Goal: Task Accomplishment & Management: Manage account settings

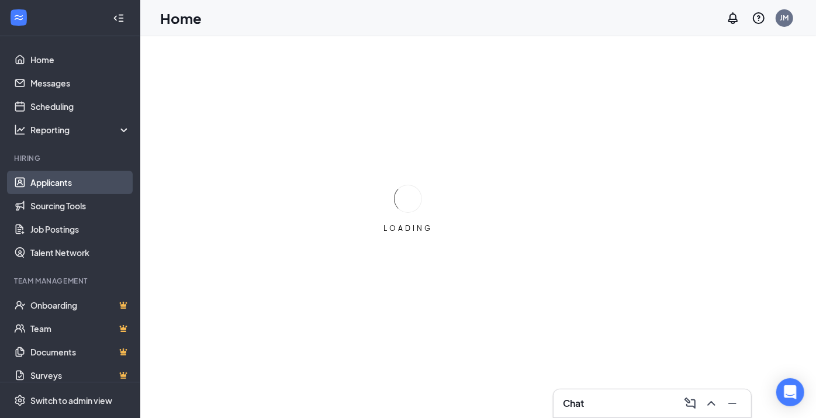
click at [53, 183] on link "Applicants" at bounding box center [80, 182] width 100 height 23
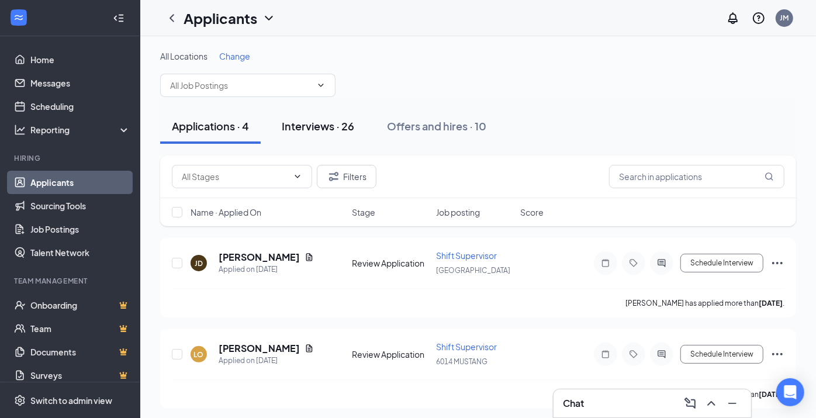
click at [325, 125] on div "Interviews · 26" at bounding box center [318, 126] width 73 height 15
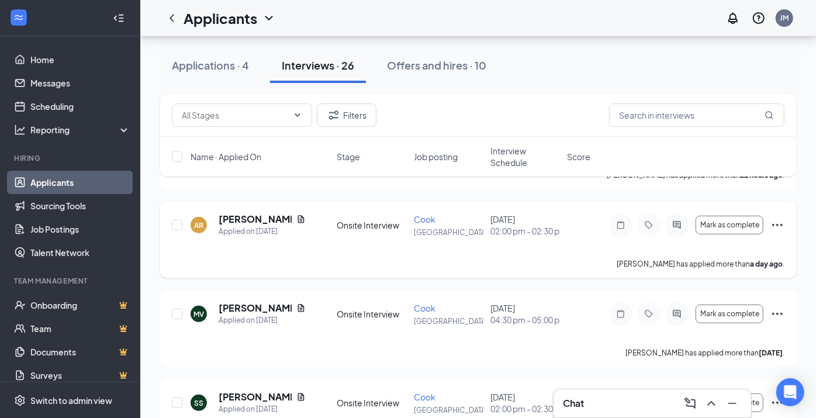
scroll to position [130, 0]
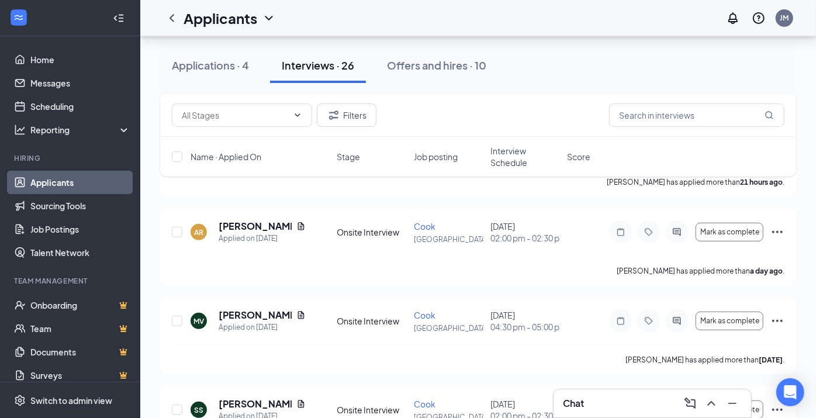
click at [522, 158] on span "Interview Schedule" at bounding box center [526, 156] width 70 height 23
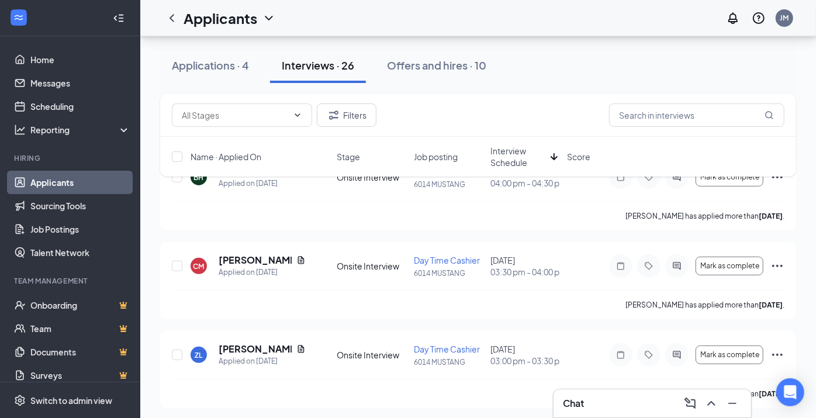
scroll to position [0, 0]
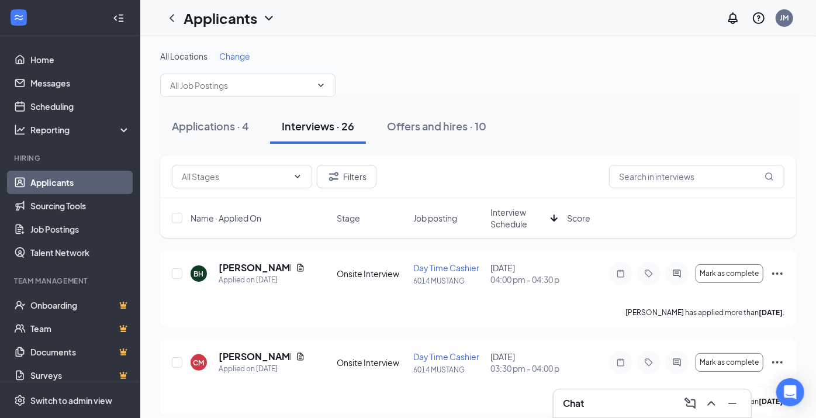
click at [553, 219] on icon "ArrowDown" at bounding box center [554, 218] width 7 height 7
click at [539, 220] on span "Interview Schedule" at bounding box center [526, 217] width 70 height 23
click at [530, 222] on span "Interview Schedule" at bounding box center [519, 217] width 56 height 23
